Goal: Complete application form: Complete application form

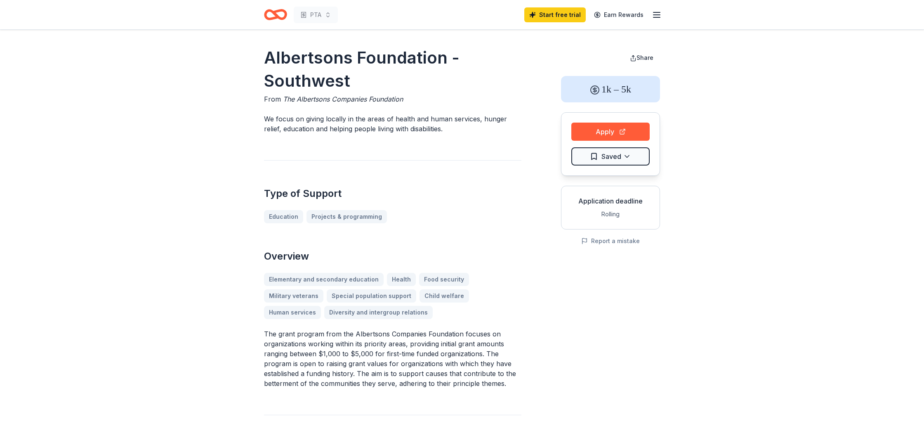
scroll to position [18, 0]
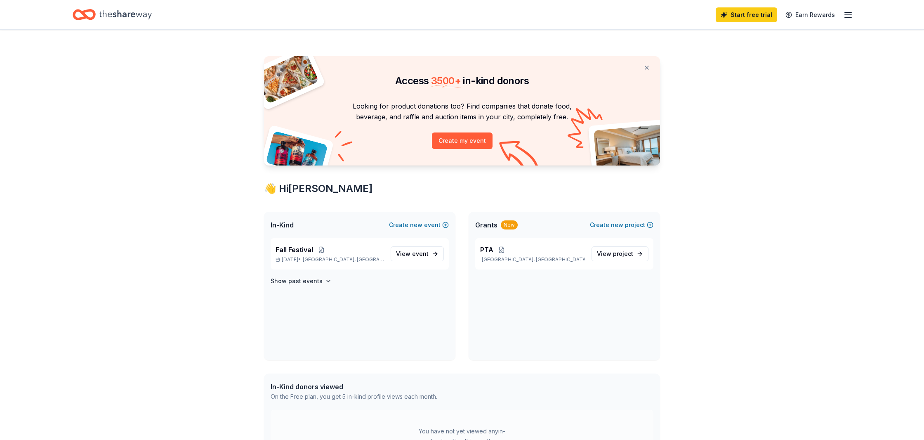
click at [127, 16] on icon "Home" at bounding box center [125, 14] width 53 height 17
click at [563, 256] on p "Henderson, NV" at bounding box center [532, 259] width 105 height 7
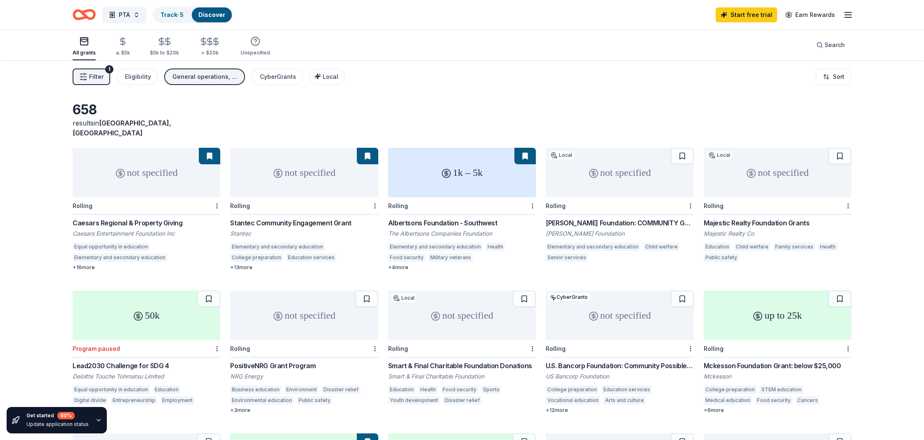
scroll to position [0, 0]
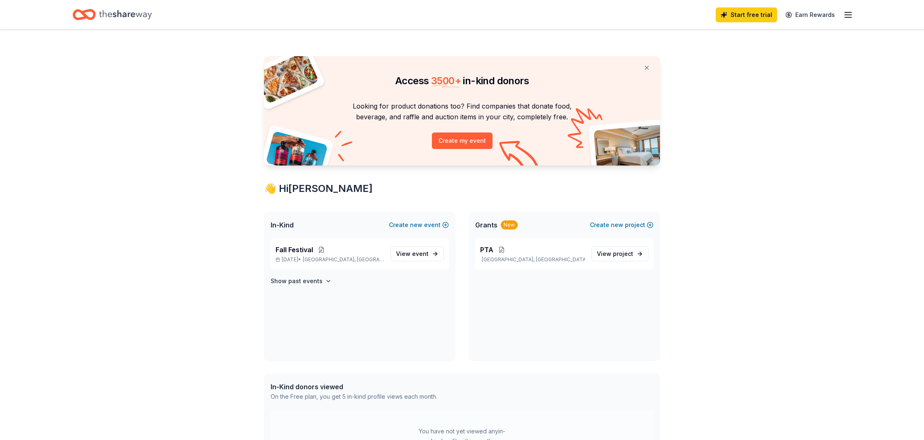
scroll to position [0, 0]
click at [295, 257] on p "Oct 24, 2025 • Henderson, NV" at bounding box center [329, 259] width 108 height 7
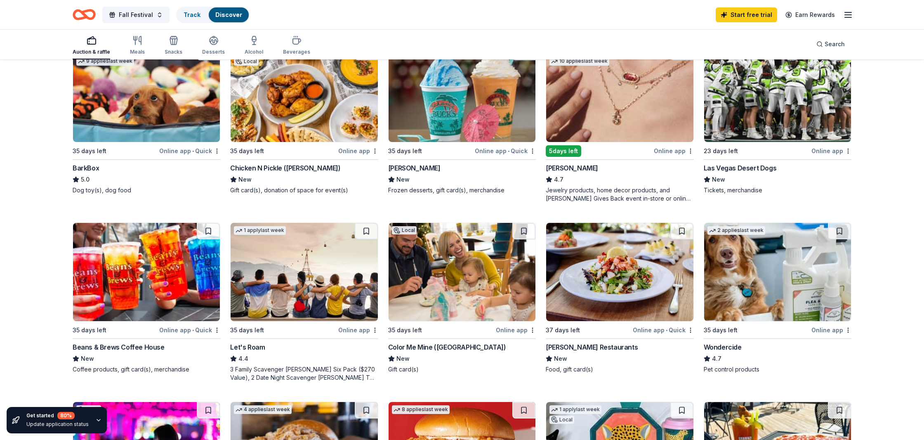
scroll to position [289, 0]
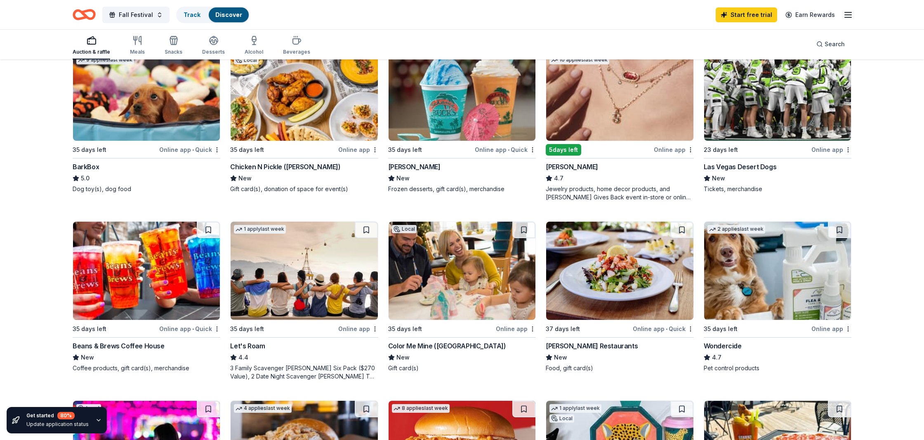
click at [403, 367] on div "Gift card(s)" at bounding box center [462, 368] width 148 height 8
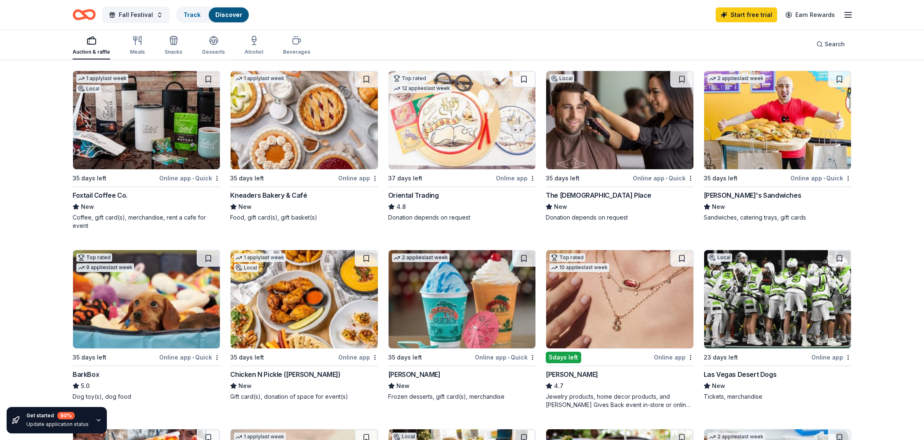
scroll to position [88, 0]
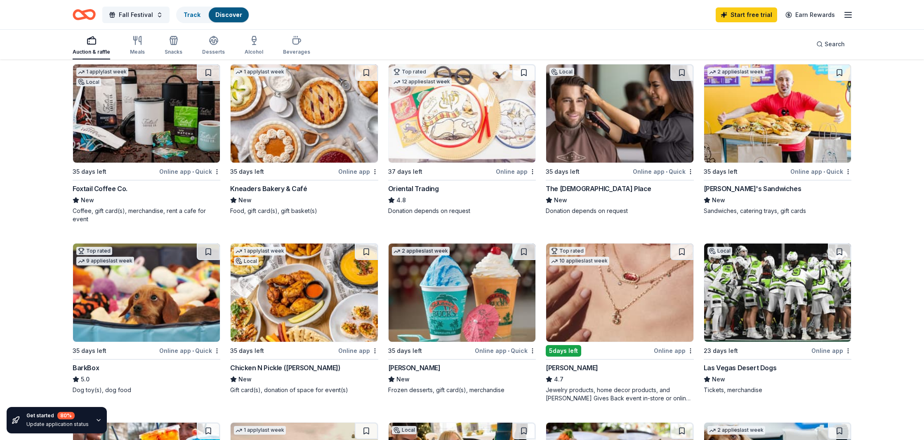
click at [787, 204] on div "New" at bounding box center [778, 200] width 148 height 10
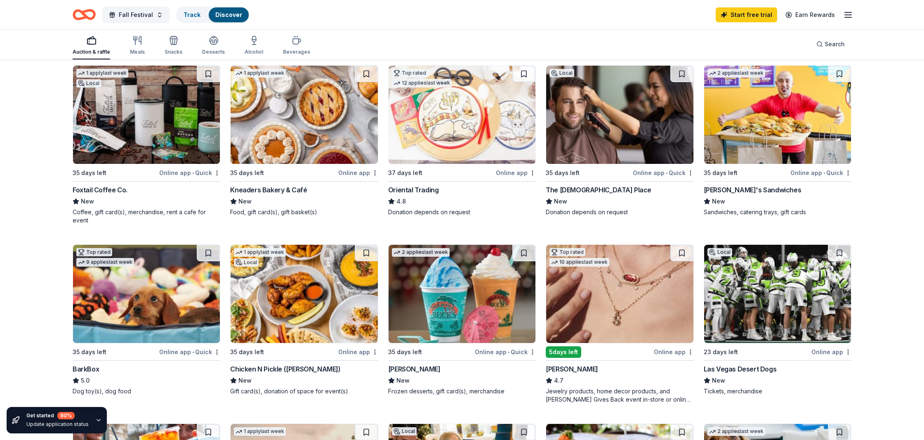
click at [420, 366] on div "Bahama Buck's" at bounding box center [414, 369] width 52 height 10
click at [92, 186] on div "Foxtail Coffee Co." at bounding box center [100, 190] width 55 height 10
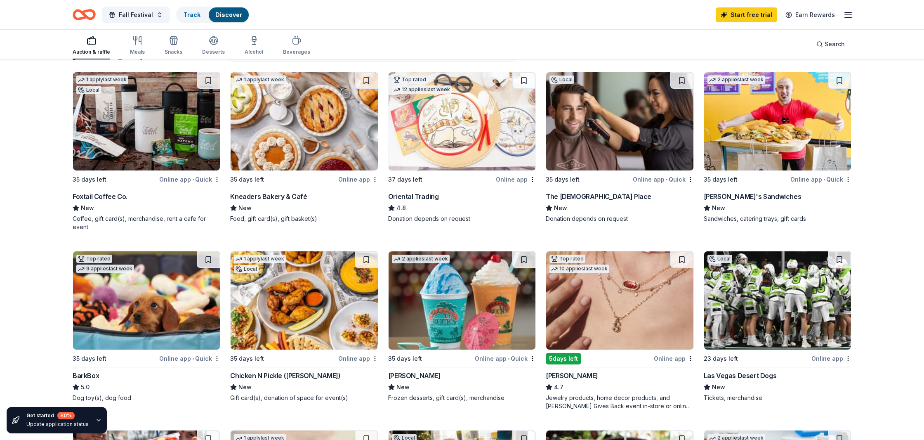
scroll to position [0, 0]
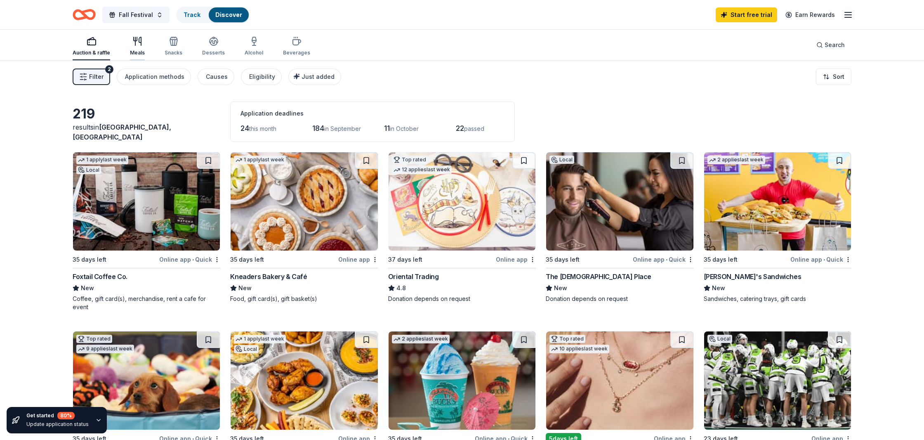
click at [141, 50] on div "Meals" at bounding box center [137, 52] width 15 height 7
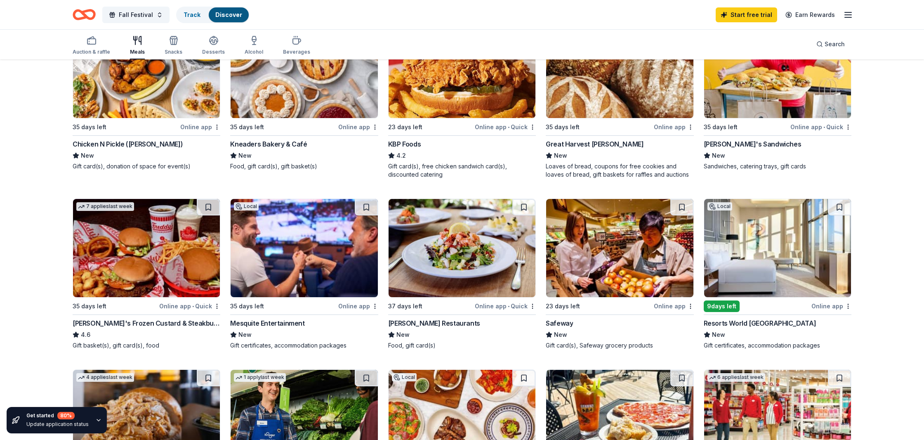
scroll to position [133, 0]
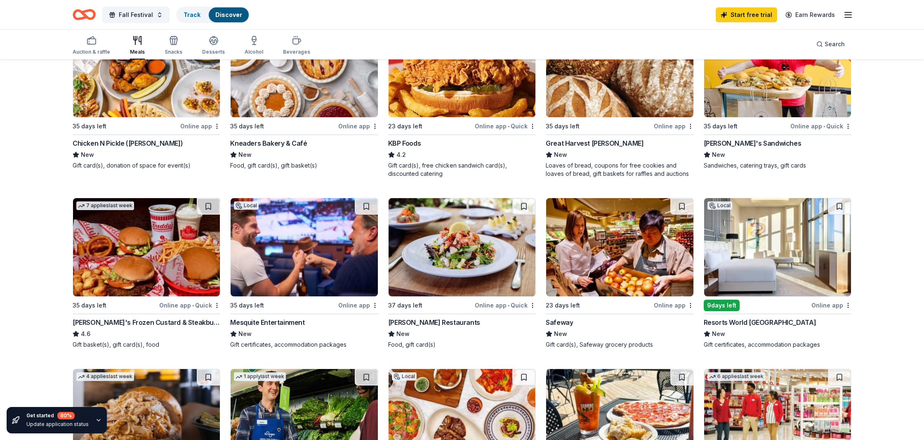
click at [168, 319] on div "[PERSON_NAME]'s Frozen Custard & Steakburgers" at bounding box center [147, 322] width 148 height 10
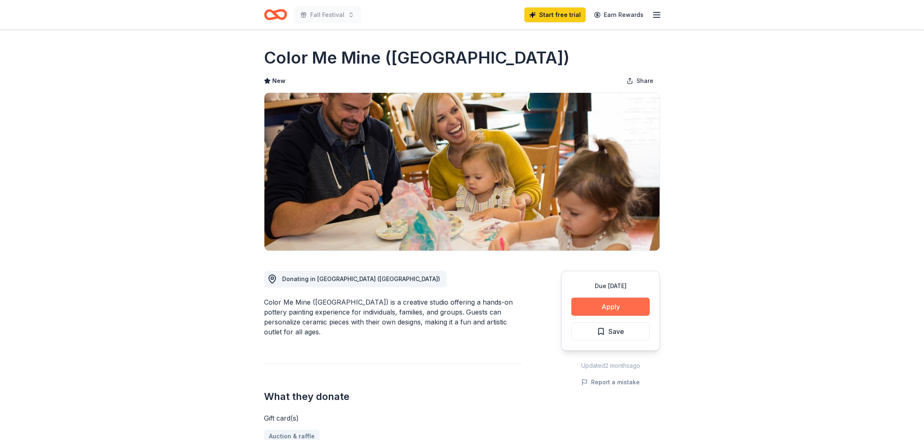
click at [621, 305] on button "Apply" at bounding box center [610, 306] width 78 height 18
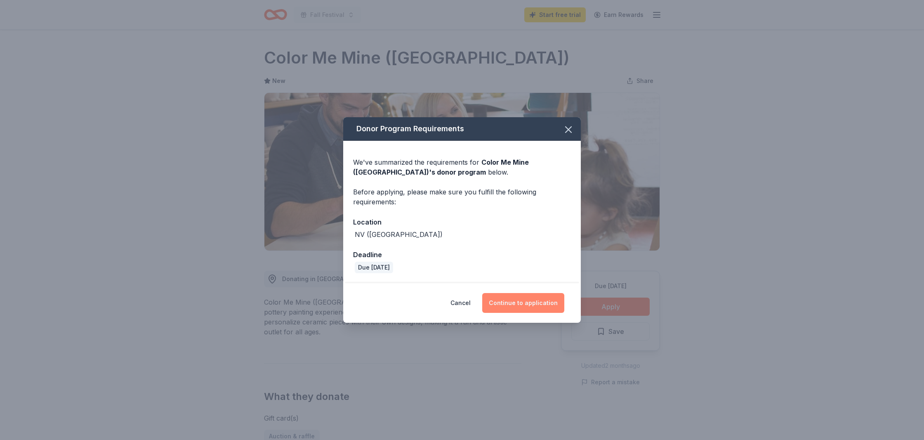
click at [541, 304] on button "Continue to application" at bounding box center [523, 303] width 82 height 20
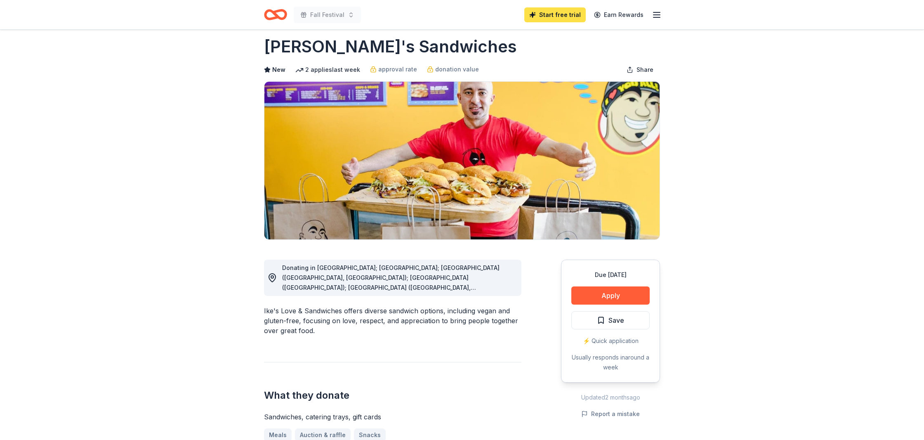
scroll to position [13, 0]
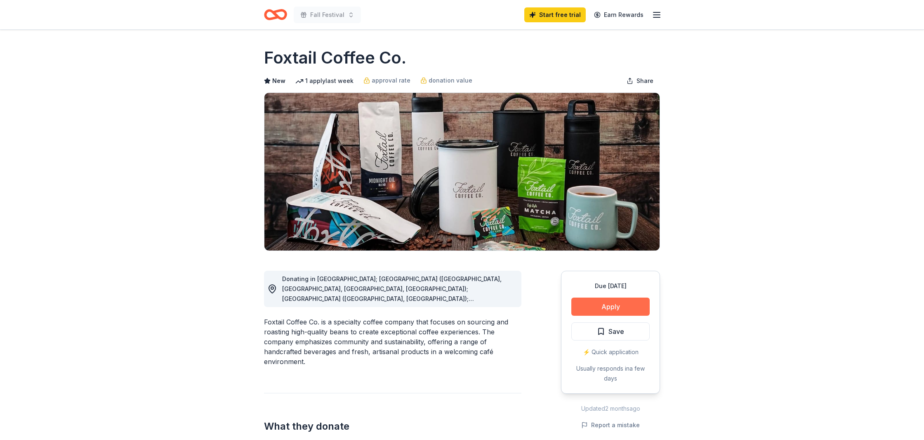
click at [607, 305] on button "Apply" at bounding box center [610, 306] width 78 height 18
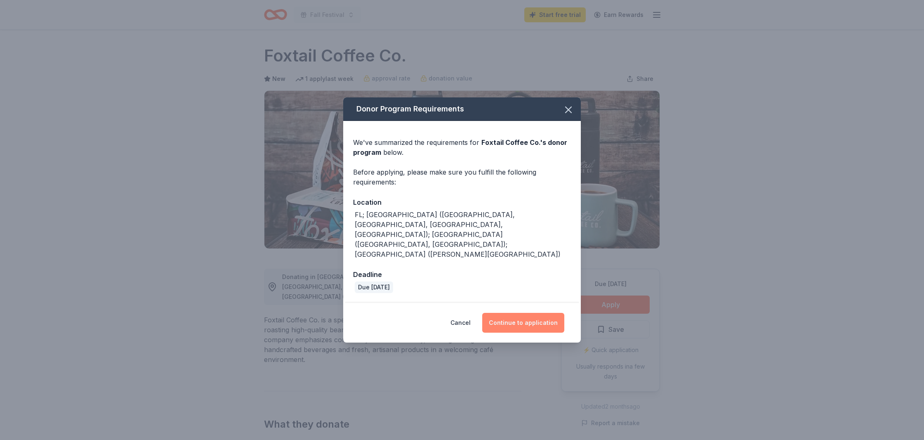
click at [546, 313] on button "Continue to application" at bounding box center [523, 323] width 82 height 20
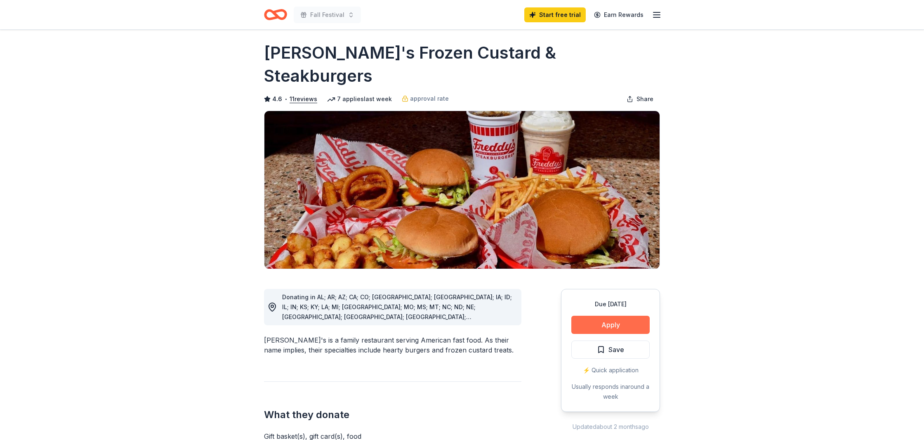
click at [600, 315] on button "Apply" at bounding box center [610, 324] width 78 height 18
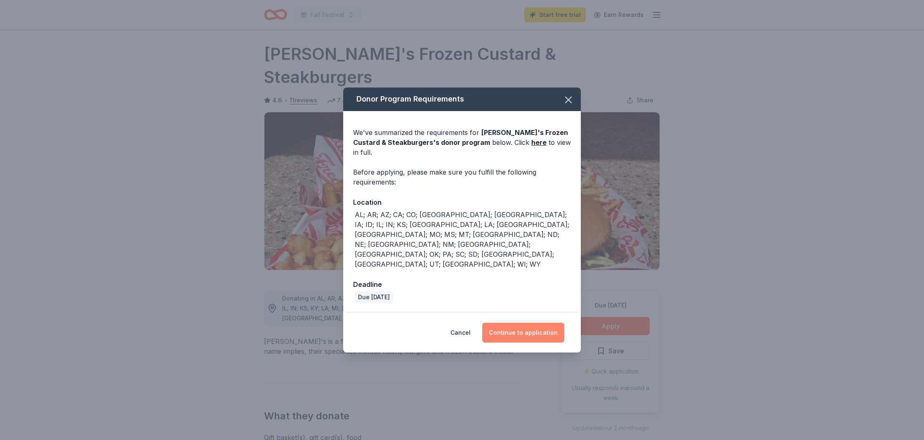
click at [538, 322] on button "Continue to application" at bounding box center [523, 332] width 82 height 20
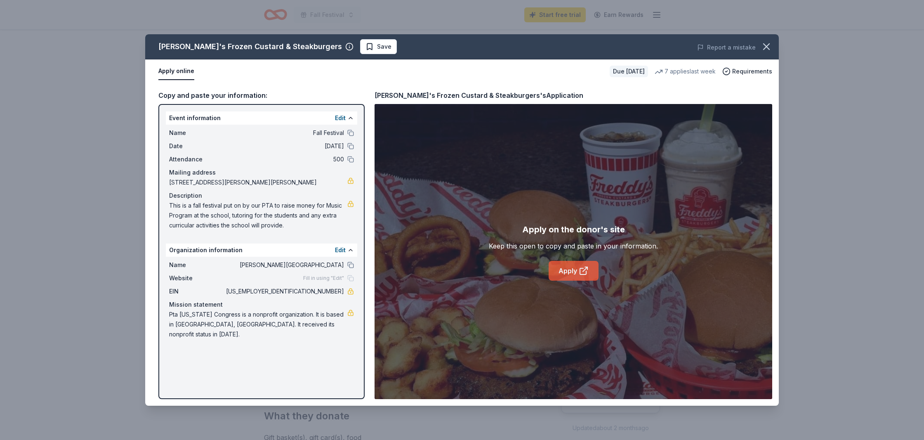
click at [562, 273] on link "Apply" at bounding box center [573, 271] width 50 height 20
